Goal: Check status

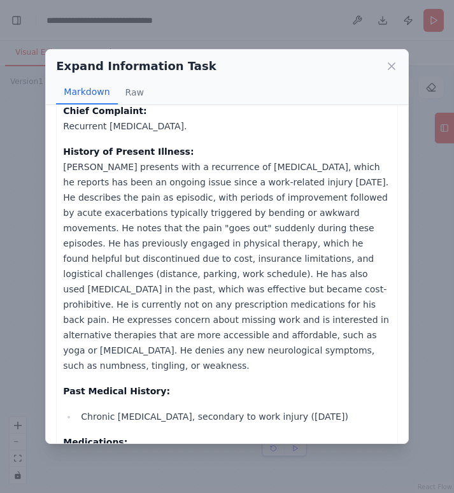
scroll to position [167, 0]
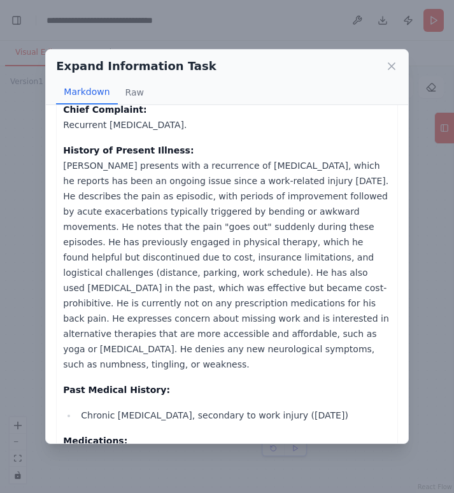
click at [273, 182] on p "History of Present Illness: Mr. Jones presents with a recurrence of low back pa…" at bounding box center [227, 257] width 328 height 229
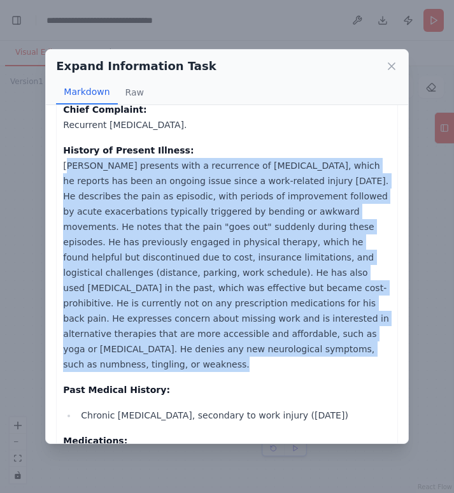
click at [273, 182] on p "History of Present Illness: Mr. Jones presents with a recurrence of low back pa…" at bounding box center [227, 257] width 328 height 229
click at [156, 207] on p "History of Present Illness: Mr. Jones presents with a recurrence of low back pa…" at bounding box center [227, 257] width 328 height 229
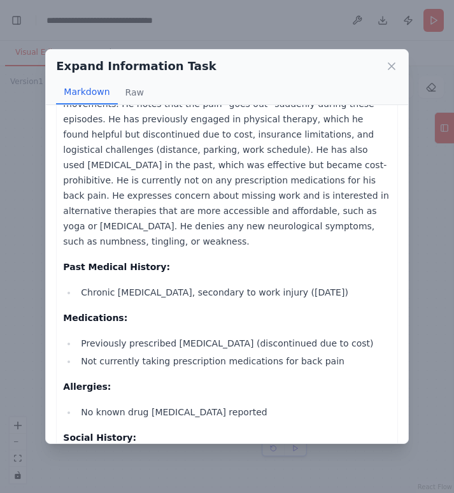
scroll to position [302, 0]
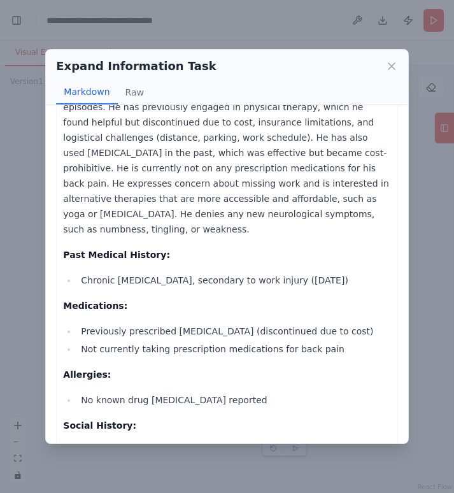
click at [194, 273] on li "Chronic low back pain, secondary to work injury (3 years ago)" at bounding box center [234, 280] width 314 height 15
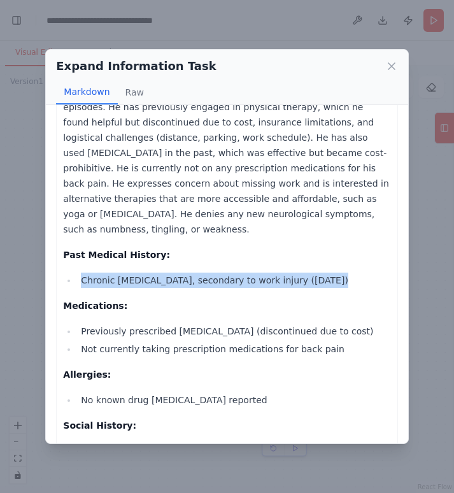
click at [194, 273] on li "Chronic low back pain, secondary to work injury (3 years ago)" at bounding box center [234, 280] width 314 height 15
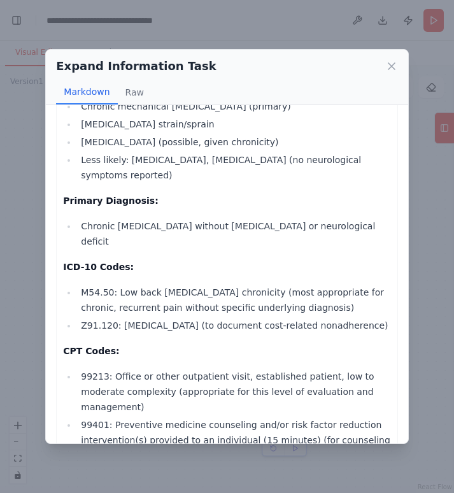
scroll to position [1320, 0]
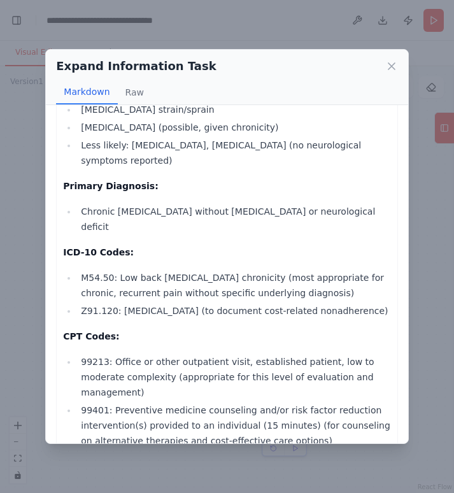
click at [94, 354] on li "99213: Office or other outpatient visit, established patient, low to moderate c…" at bounding box center [234, 377] width 314 height 46
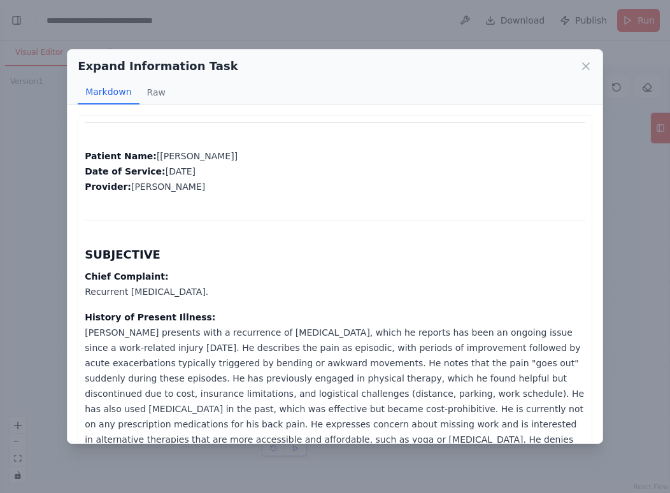
scroll to position [1062, 0]
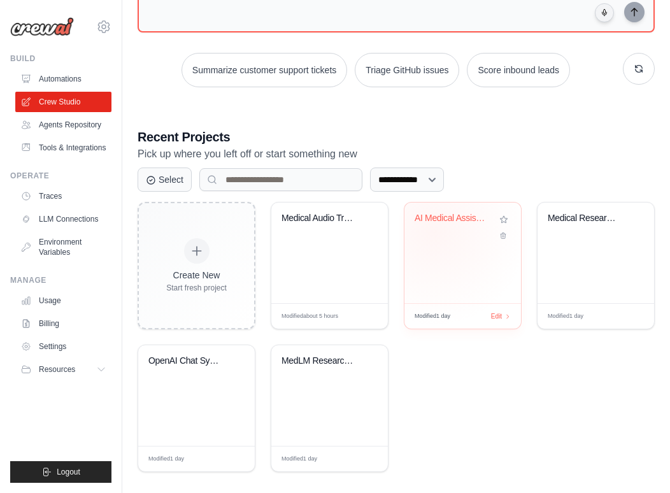
click at [435, 231] on div "AI Medical Assistant For Charting" at bounding box center [463, 227] width 96 height 29
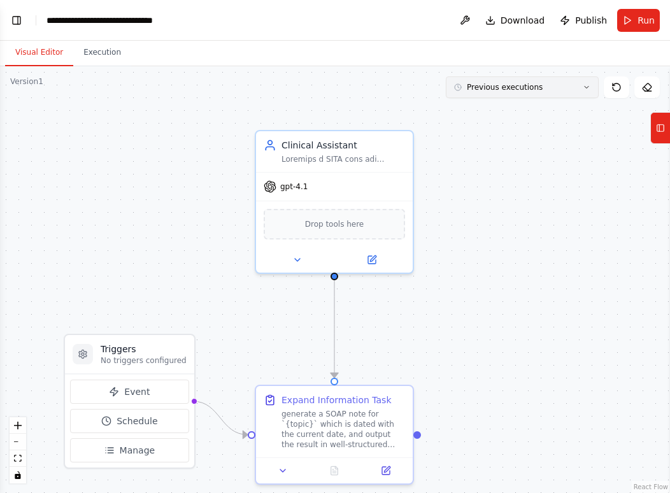
click at [514, 91] on span "Previous executions" at bounding box center [505, 87] width 76 height 10
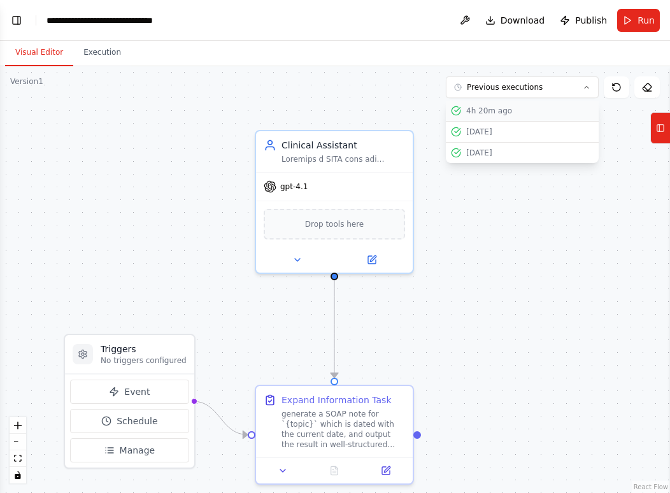
click at [494, 108] on div "4h 20m ago" at bounding box center [529, 111] width 127 height 10
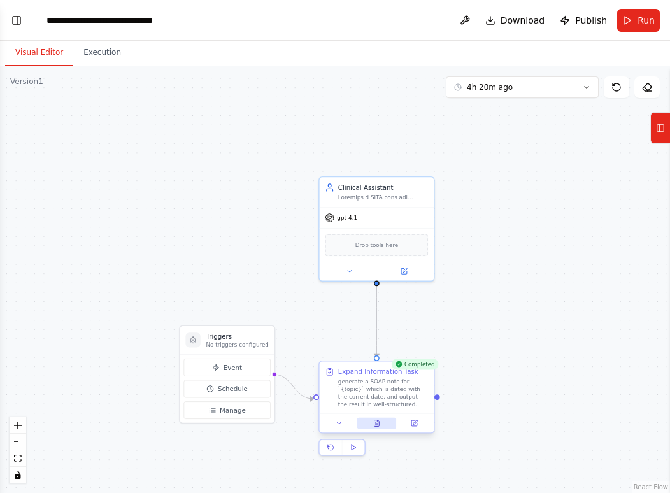
click at [380, 418] on button at bounding box center [377, 423] width 40 height 11
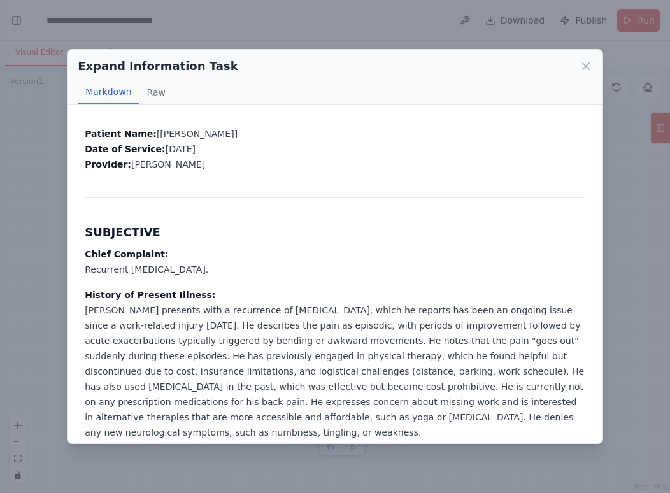
scroll to position [1, 0]
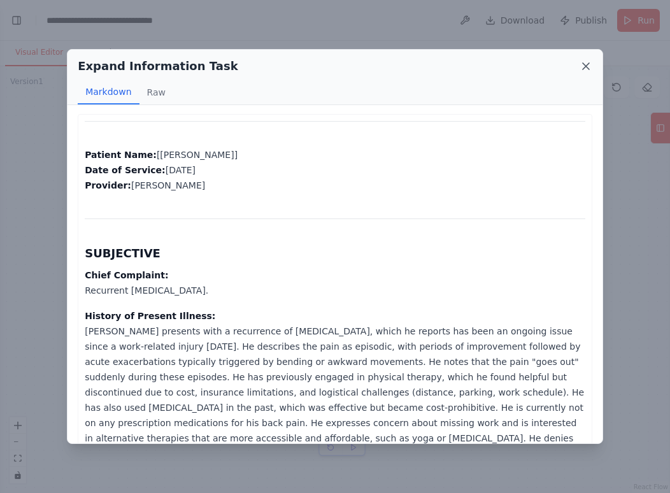
click at [588, 65] on icon at bounding box center [586, 66] width 6 height 6
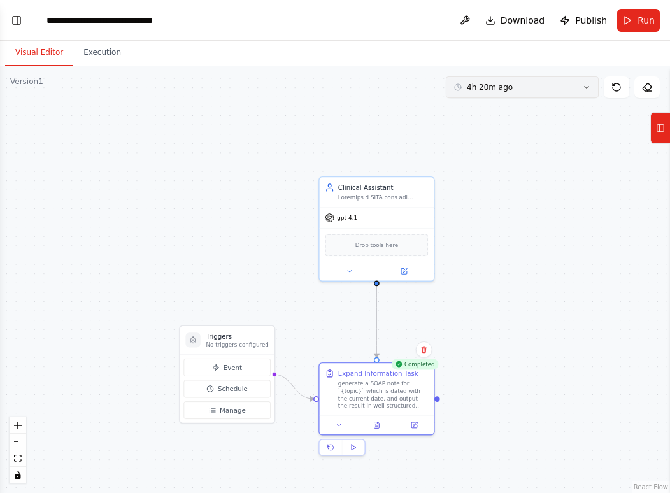
click at [535, 90] on button "4h 20m ago" at bounding box center [522, 87] width 153 height 22
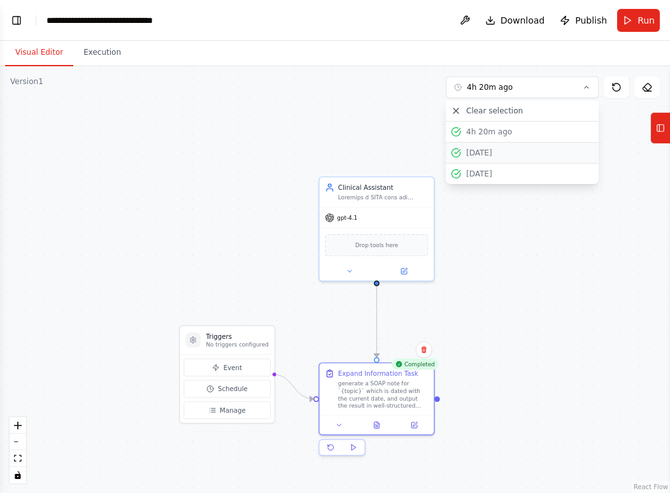
click at [512, 152] on div "10/13/2025" at bounding box center [529, 153] width 127 height 10
click at [378, 425] on icon at bounding box center [377, 424] width 5 height 6
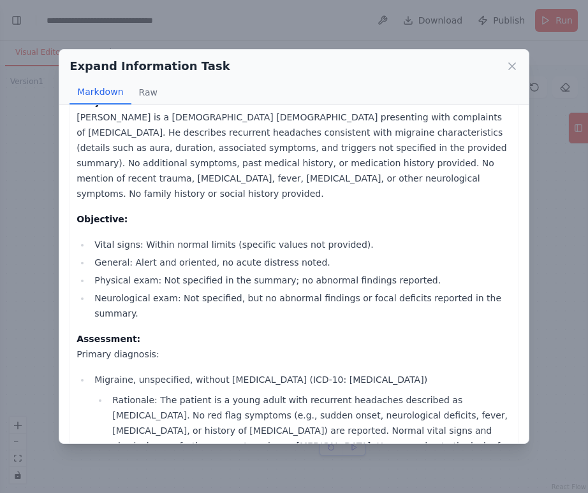
scroll to position [217, 0]
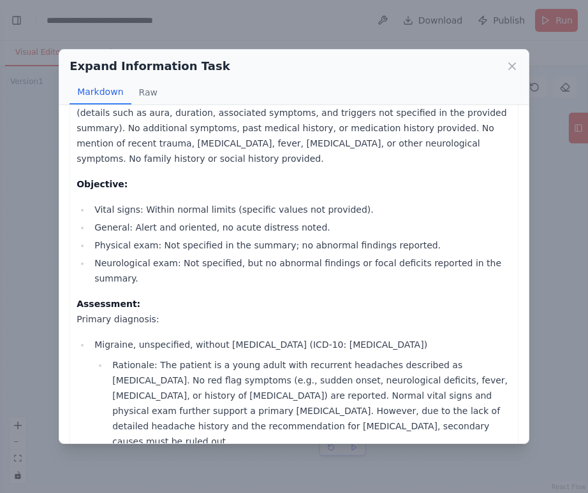
click at [337, 337] on li "Migraine, unspecified, without status migrainosus (ICD-10: G43.909) Rationale: …" at bounding box center [300, 393] width 421 height 112
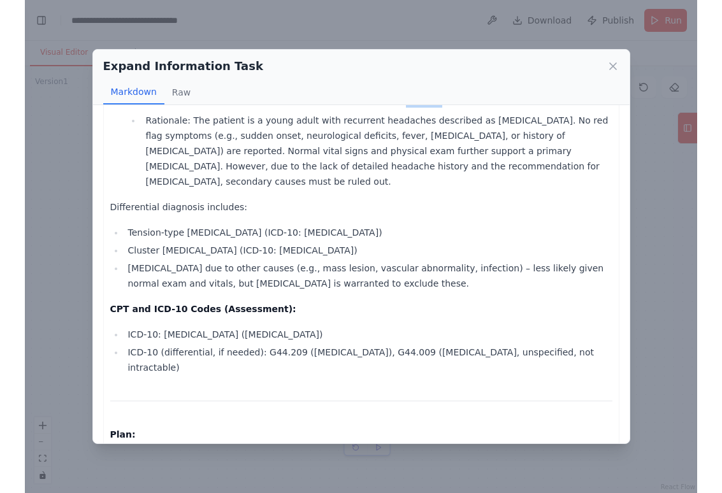
scroll to position [431, 0]
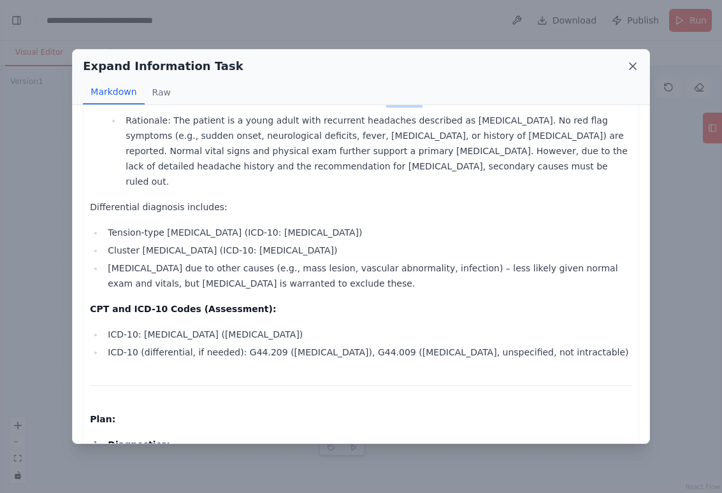
click at [633, 61] on icon at bounding box center [632, 66] width 13 height 13
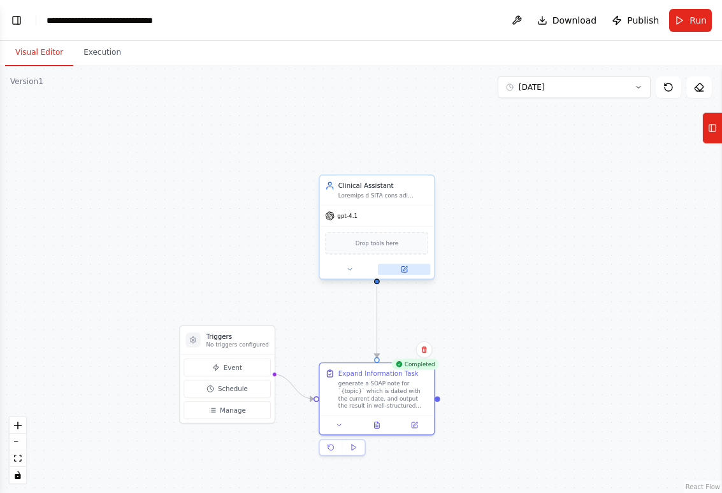
click at [407, 273] on button at bounding box center [404, 269] width 52 height 11
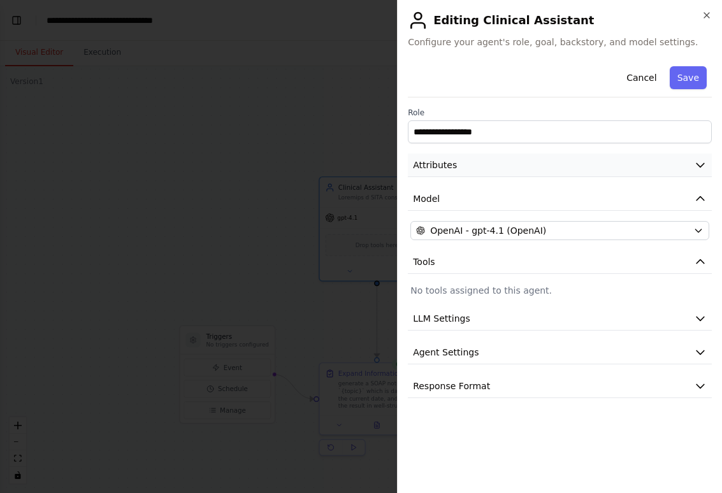
click at [666, 168] on button "Attributes" at bounding box center [560, 166] width 304 height 24
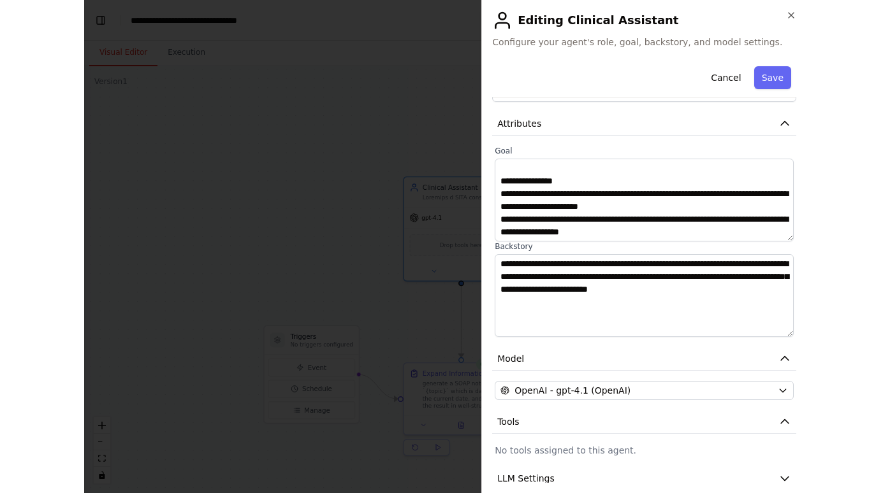
scroll to position [574, 0]
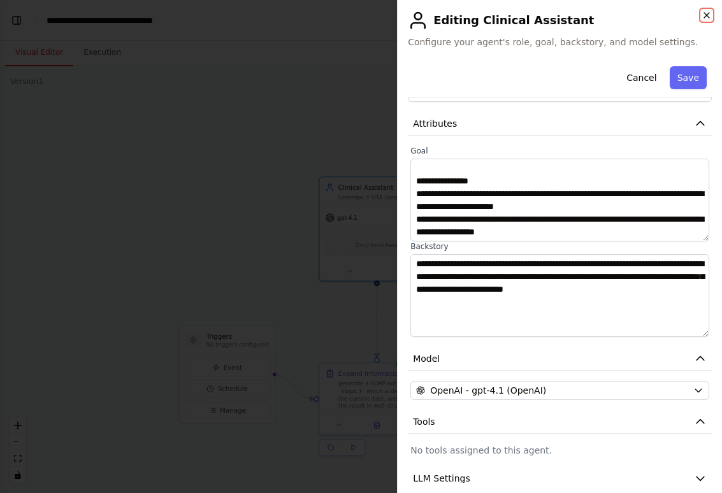
click at [670, 15] on icon "button" at bounding box center [706, 15] width 5 height 5
